Goal: Check status

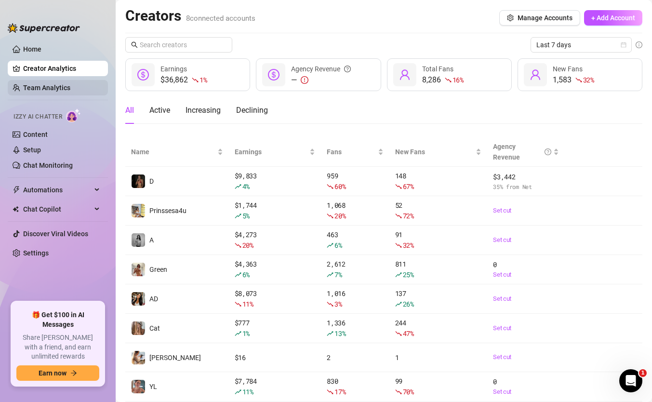
click at [49, 84] on link "Team Analytics" at bounding box center [46, 88] width 47 height 8
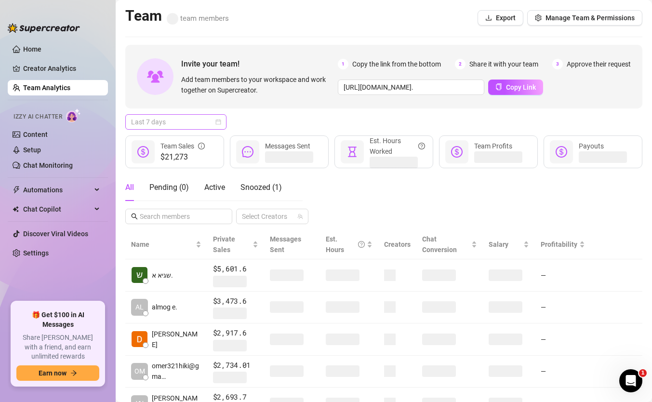
click at [192, 118] on span "Last 7 days" at bounding box center [176, 122] width 90 height 14
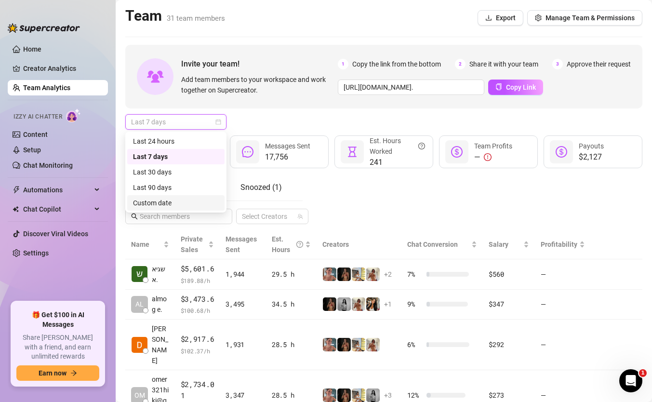
click at [207, 206] on div "Custom date" at bounding box center [176, 202] width 86 height 11
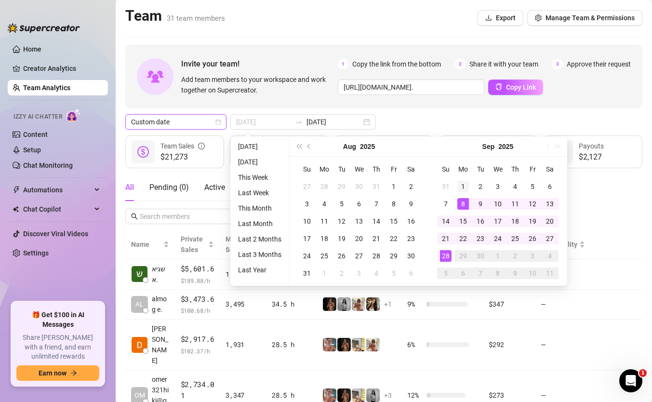
type input "[DATE]"
click at [461, 182] on div "1" at bounding box center [463, 187] width 12 height 12
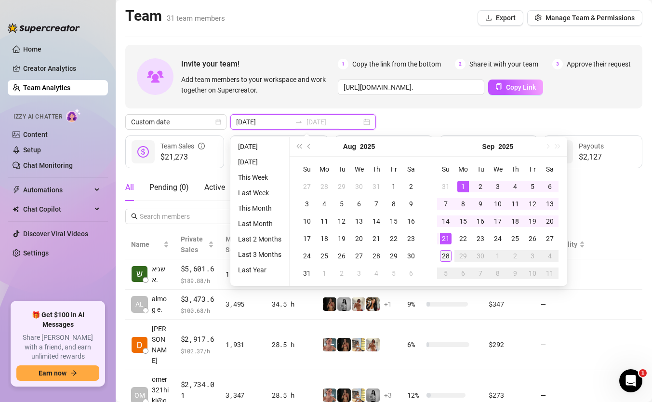
type input "[DATE]"
click at [445, 258] on div "28" at bounding box center [446, 256] width 12 height 12
type input "[DATE]"
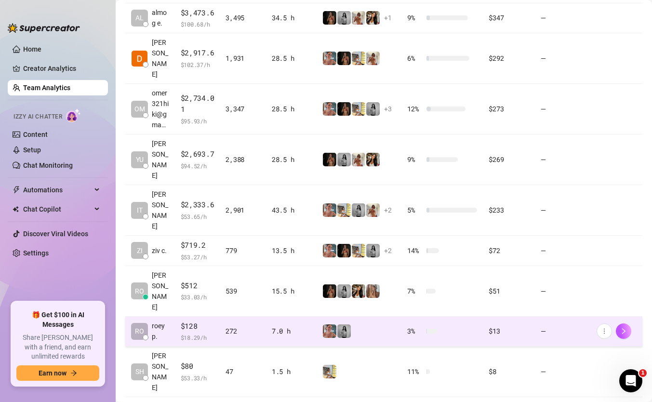
scroll to position [292, 0]
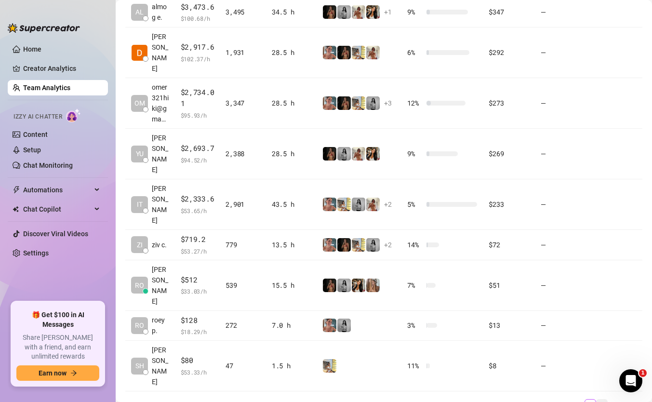
click at [602, 399] on link "2" at bounding box center [601, 404] width 11 height 11
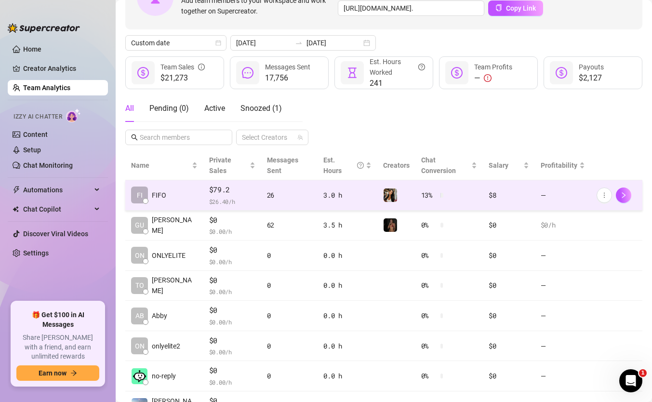
scroll to position [69, 0]
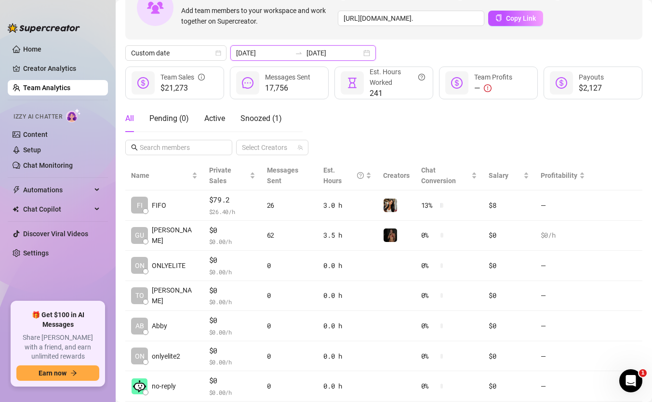
click at [327, 55] on input "[DATE]" at bounding box center [333, 53] width 55 height 11
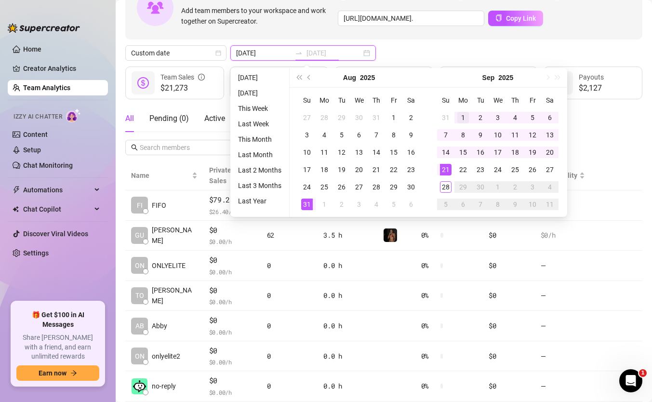
type input "[DATE]"
click at [462, 119] on div "1" at bounding box center [463, 118] width 12 height 12
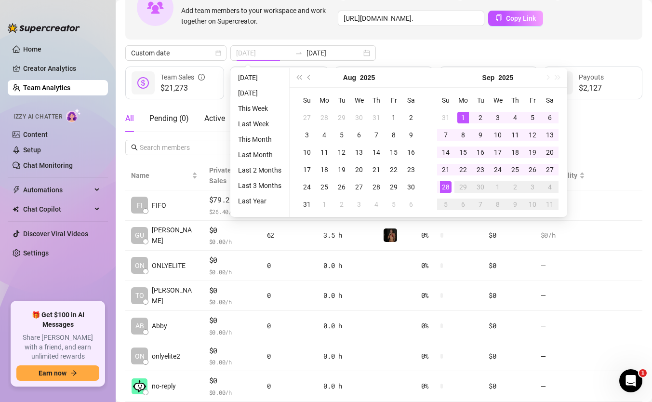
click at [444, 188] on div "28" at bounding box center [446, 187] width 12 height 12
type input "[DATE]"
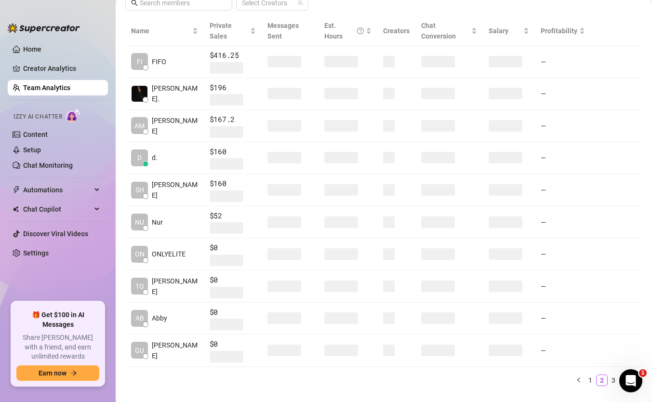
scroll to position [217, 0]
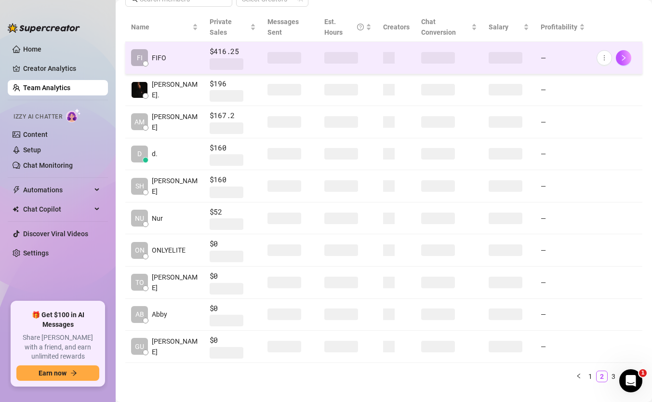
click at [273, 52] on span at bounding box center [284, 58] width 34 height 12
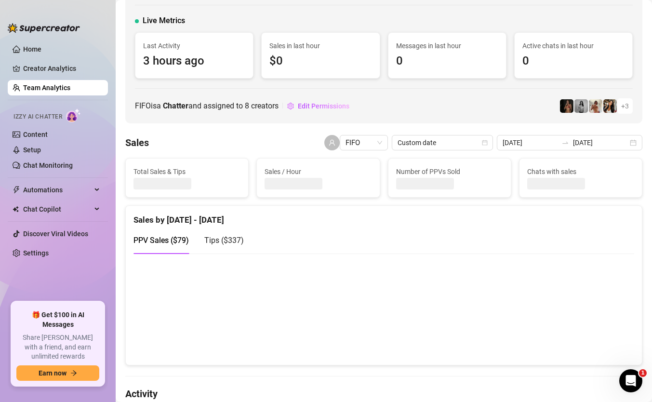
scroll to position [52, 0]
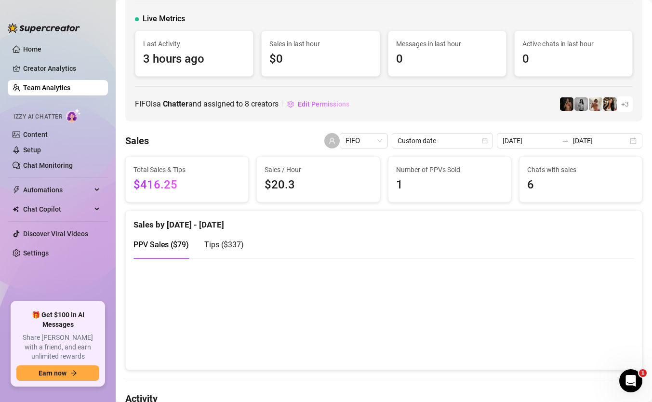
click at [165, 187] on span "$416.25" at bounding box center [186, 185] width 107 height 18
click at [166, 183] on span "$416.25" at bounding box center [186, 185] width 107 height 18
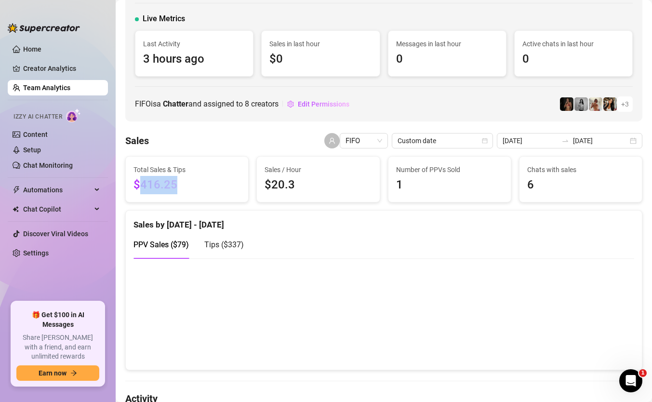
click at [166, 183] on span "$416.25" at bounding box center [186, 185] width 107 height 18
copy span "416.25"
click at [77, 71] on link "Creator Analytics" at bounding box center [61, 68] width 77 height 15
click at [75, 69] on link "Creator Analytics" at bounding box center [61, 68] width 77 height 15
